Goal: Use online tool/utility: Utilize a website feature to perform a specific function

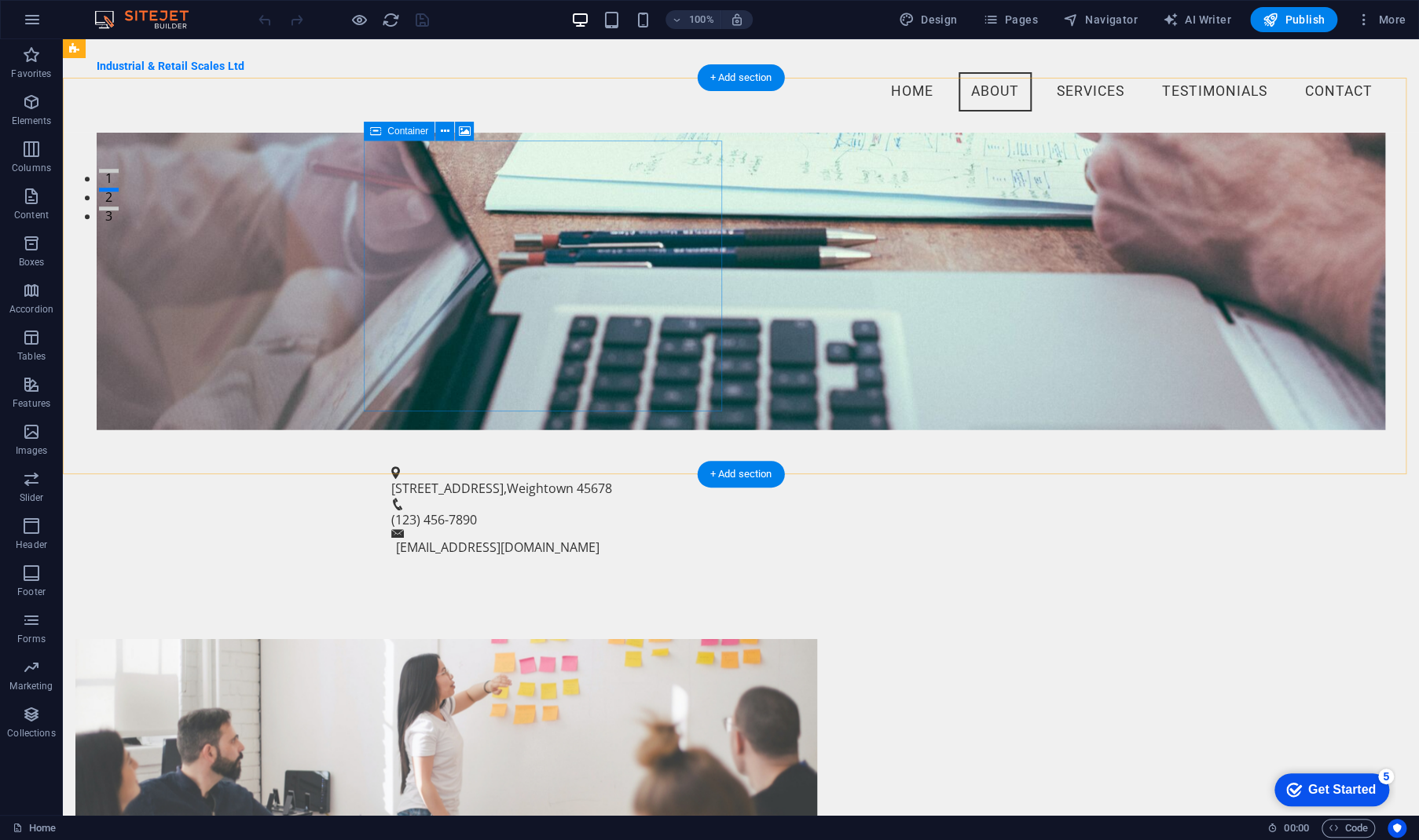
scroll to position [603, 0]
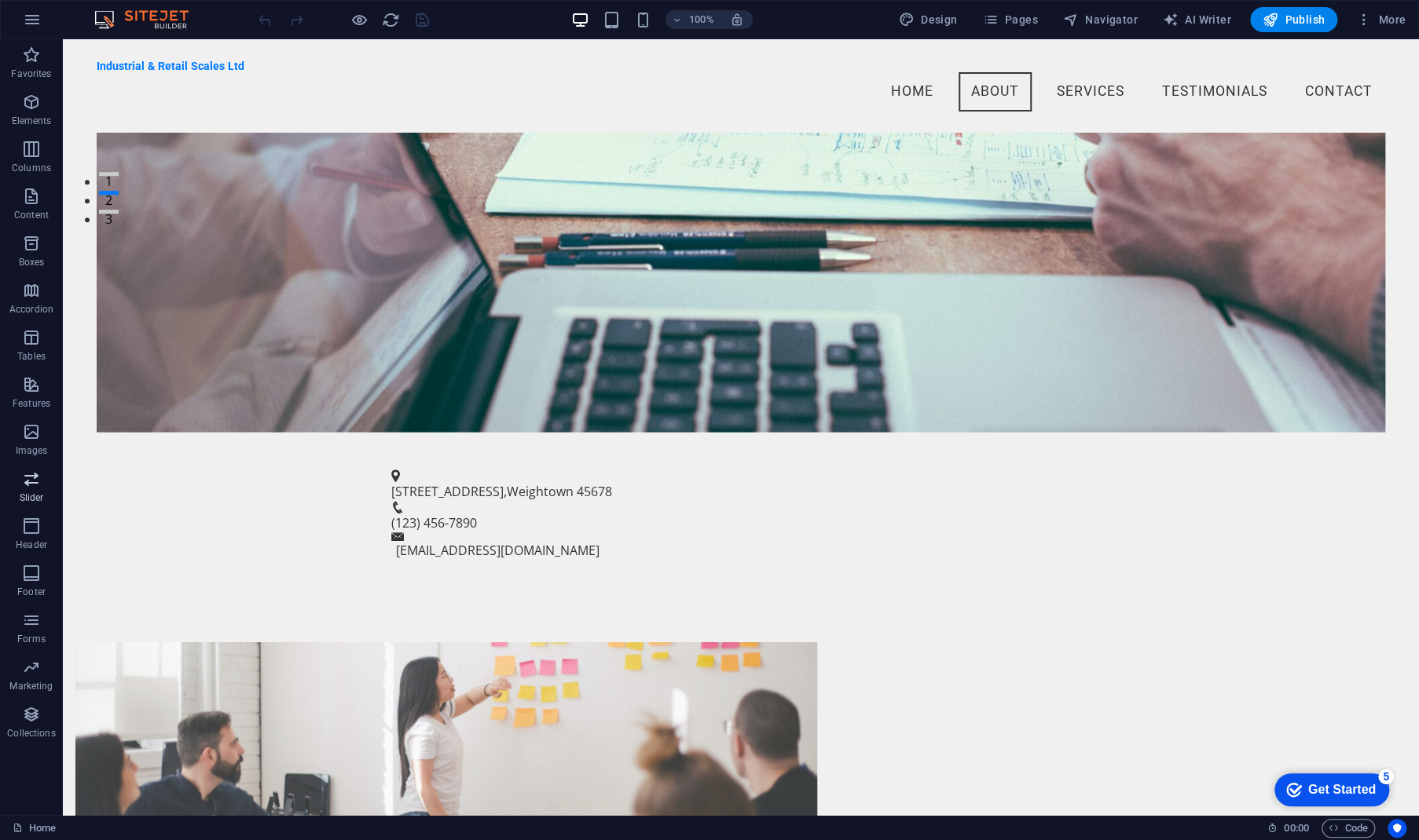
click at [39, 494] on p "Slider" at bounding box center [31, 497] width 24 height 13
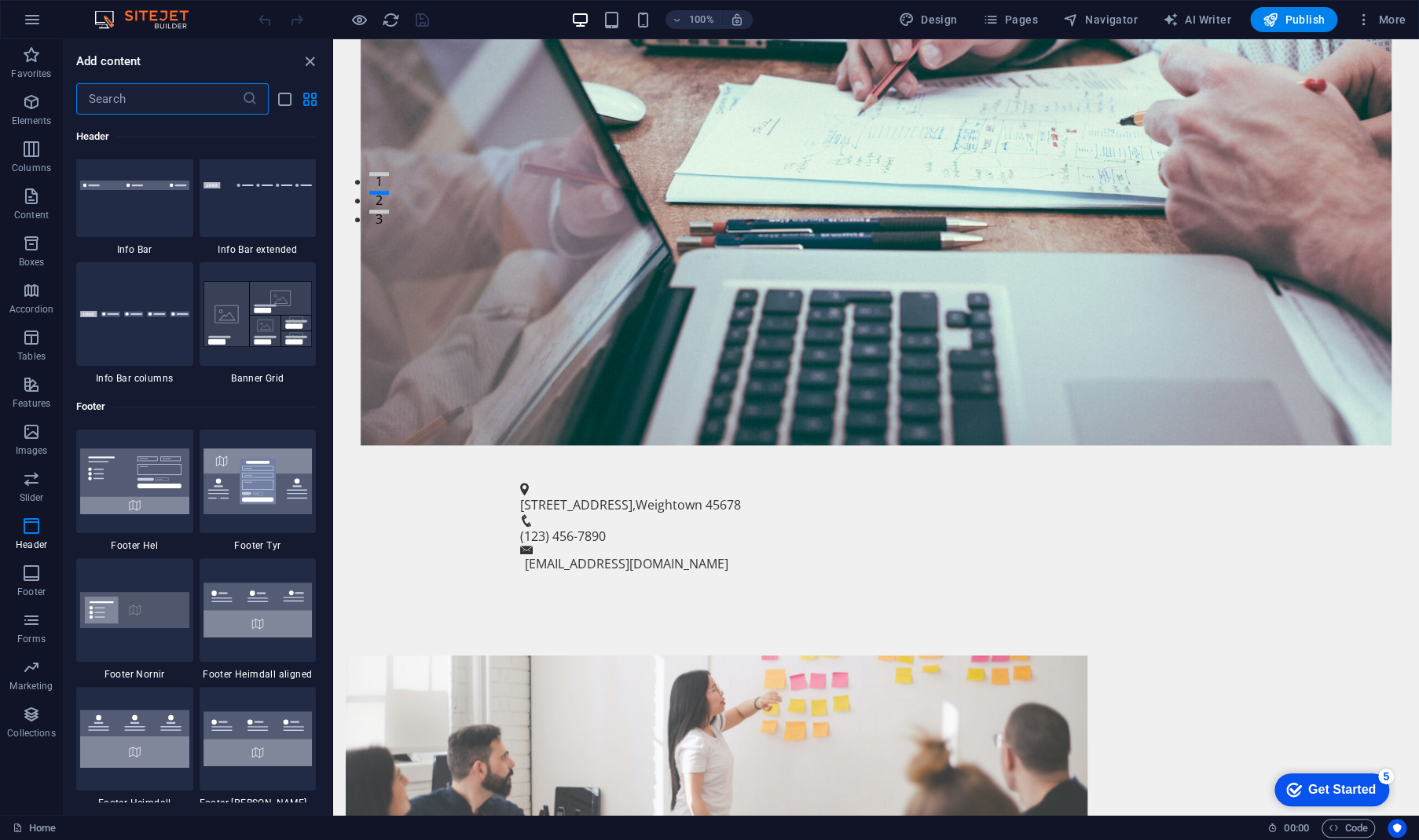
scroll to position [10127, 0]
click at [1188, 26] on span "AI Writer" at bounding box center [1197, 19] width 69 height 16
select select "English"
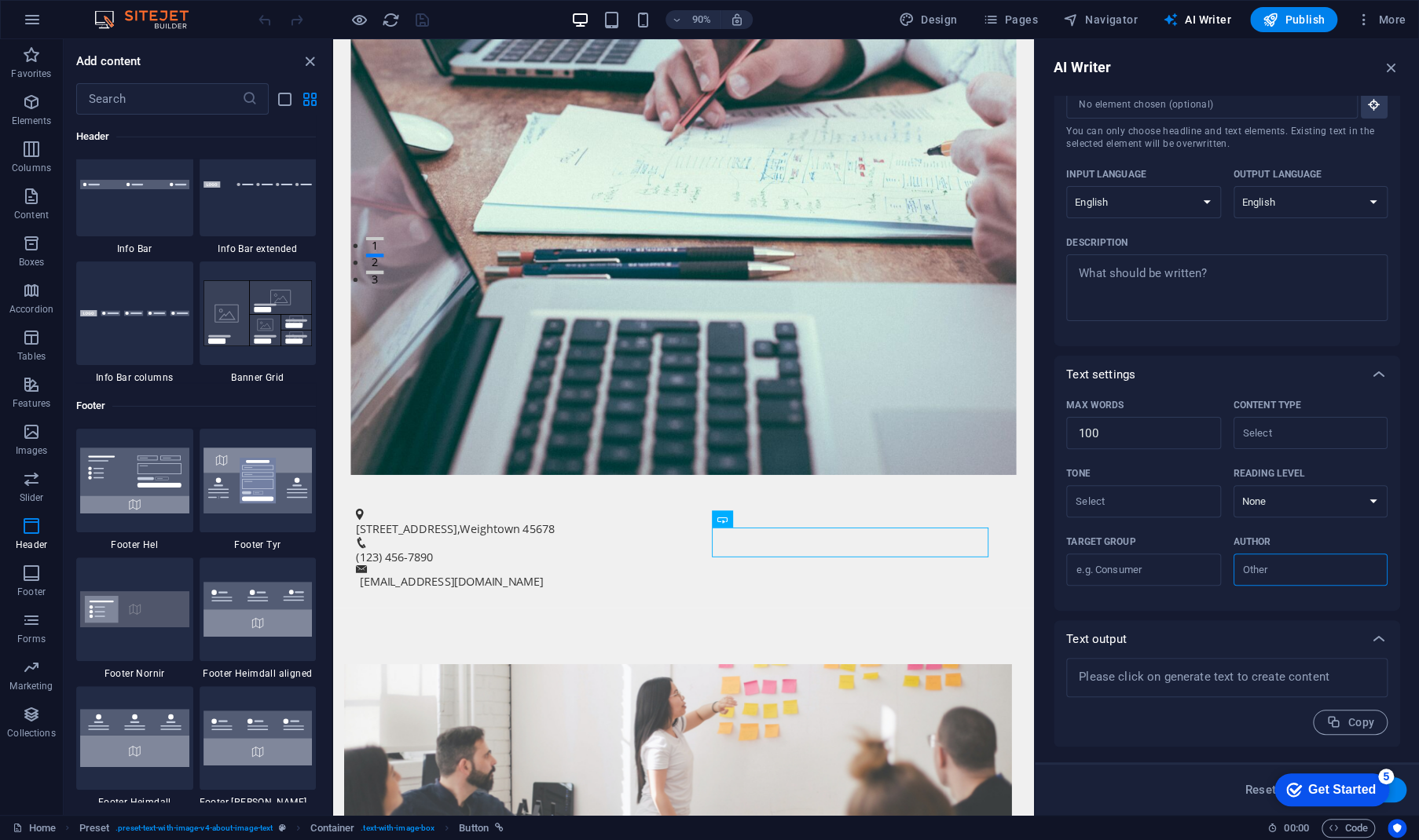
scroll to position [0, 0]
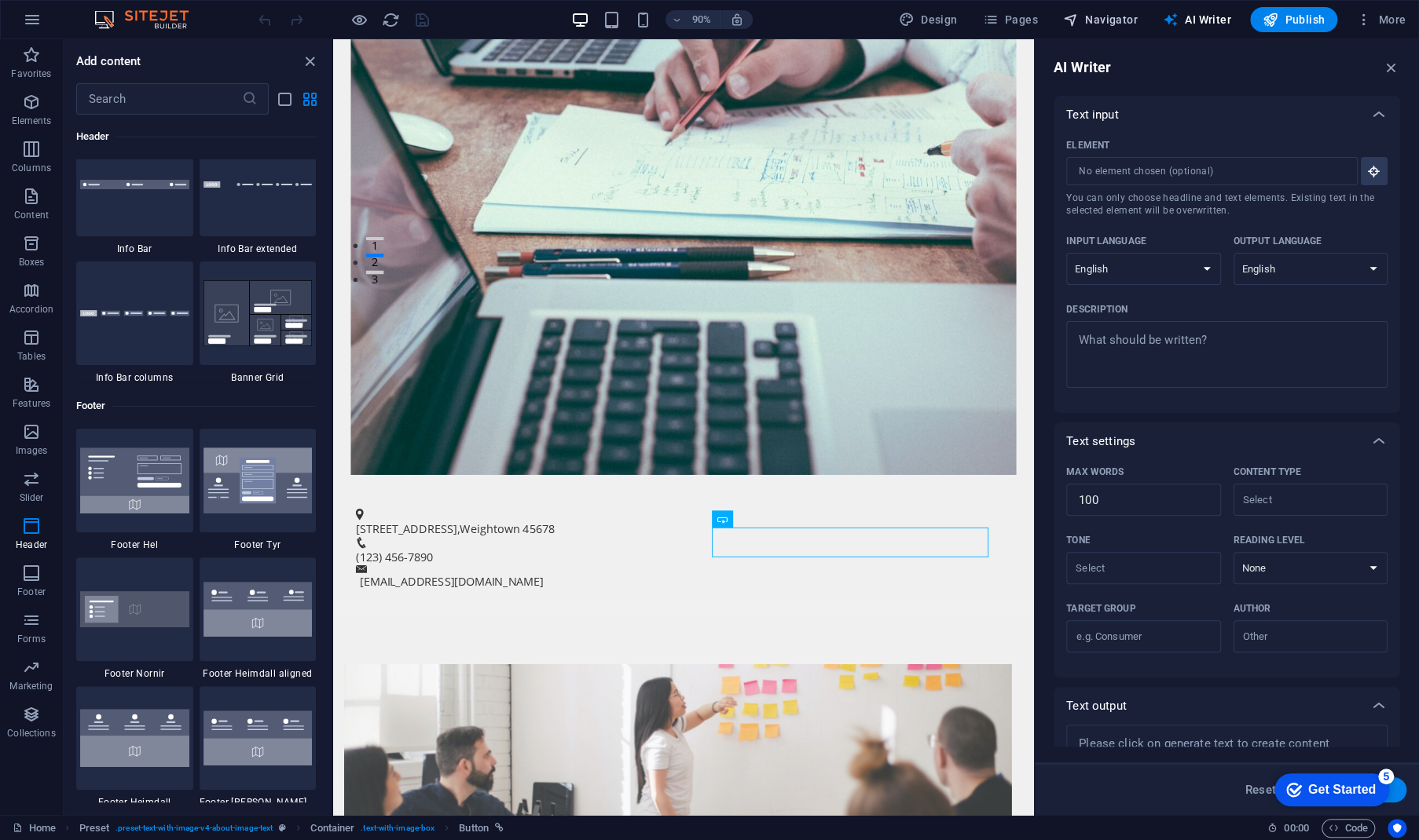
click at [1112, 23] on span "Navigator" at bounding box center [1100, 19] width 75 height 16
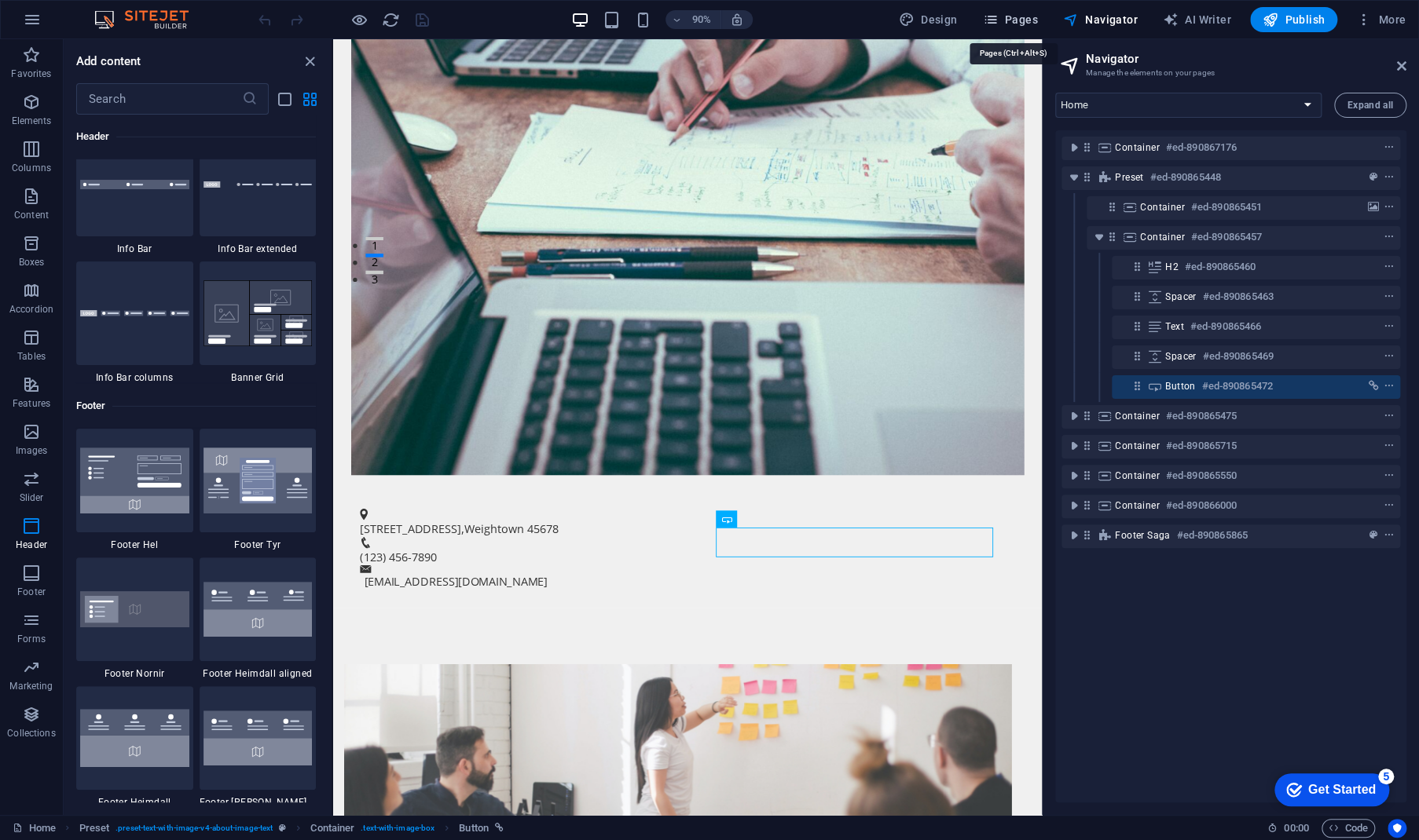
click at [1022, 24] on span "Pages" at bounding box center [1009, 19] width 55 height 16
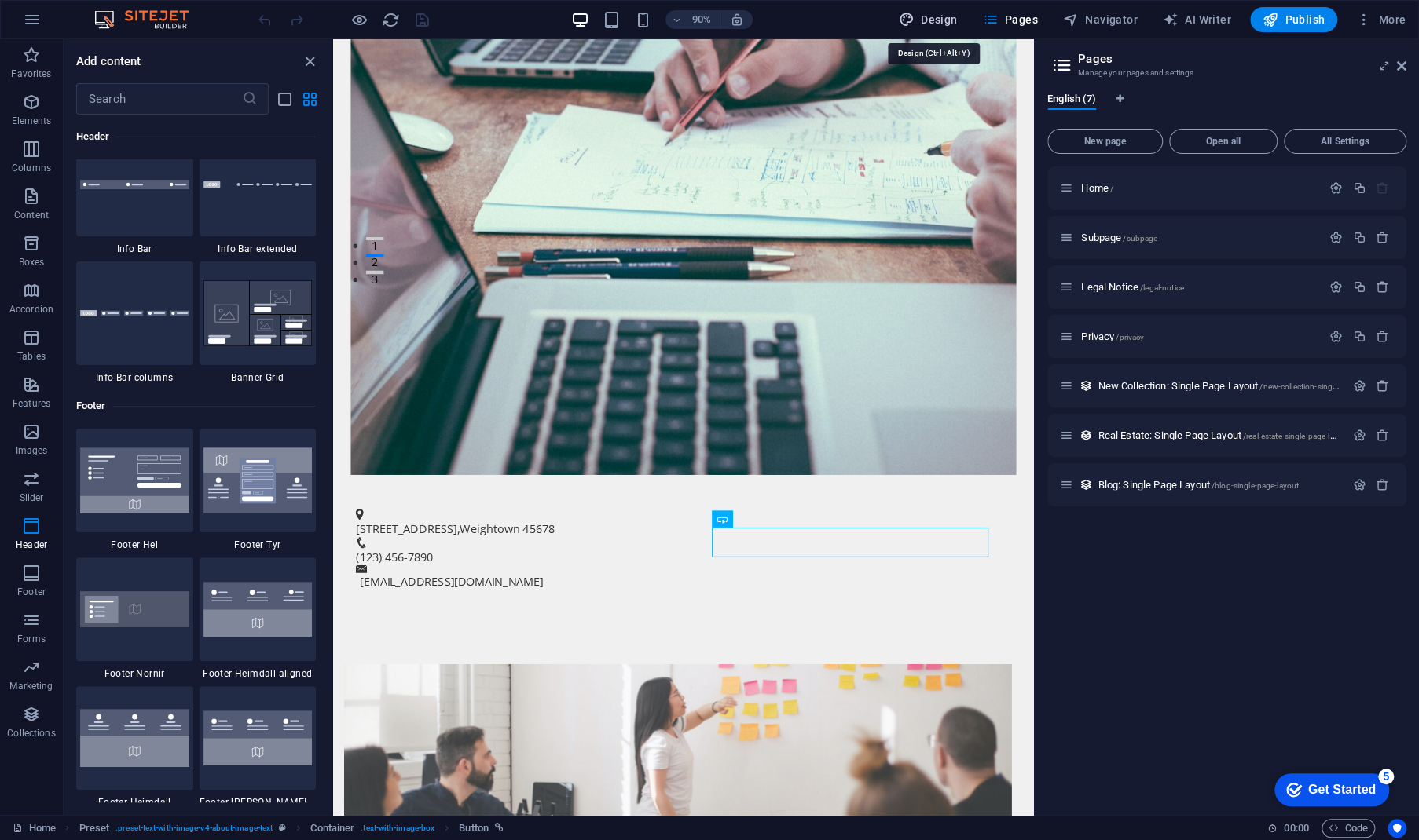
click at [932, 25] on span "Design" at bounding box center [928, 19] width 59 height 16
select select "px"
select select "200"
select select "px"
